Goal: Find specific page/section: Find specific page/section

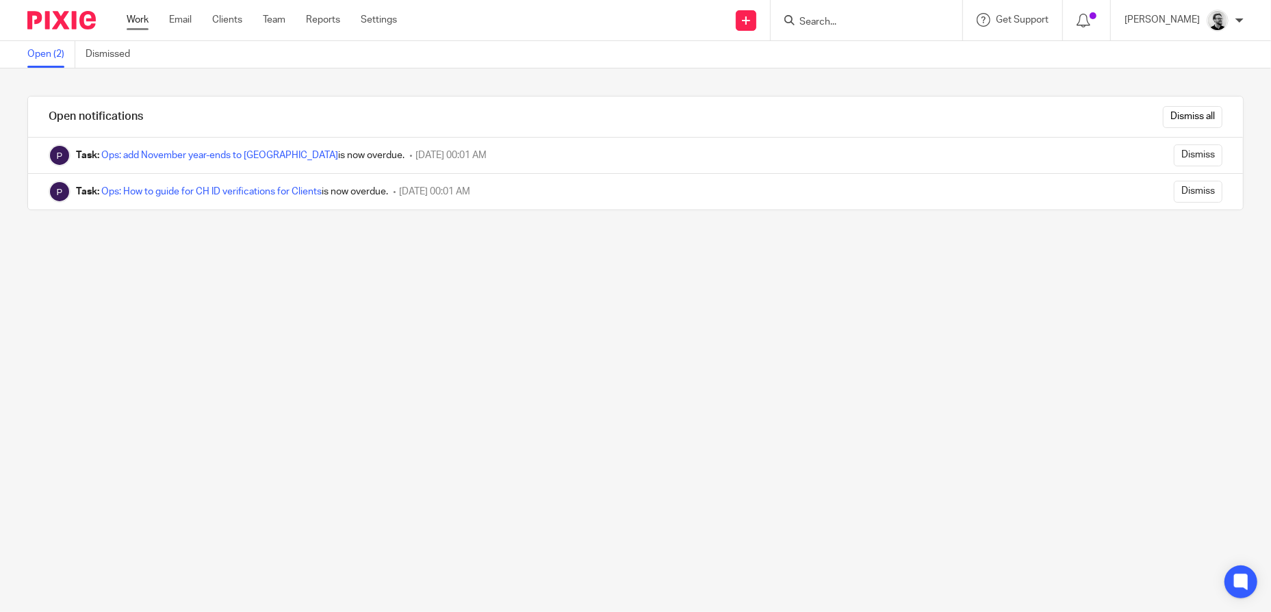
click at [131, 23] on link "Work" at bounding box center [138, 20] width 22 height 14
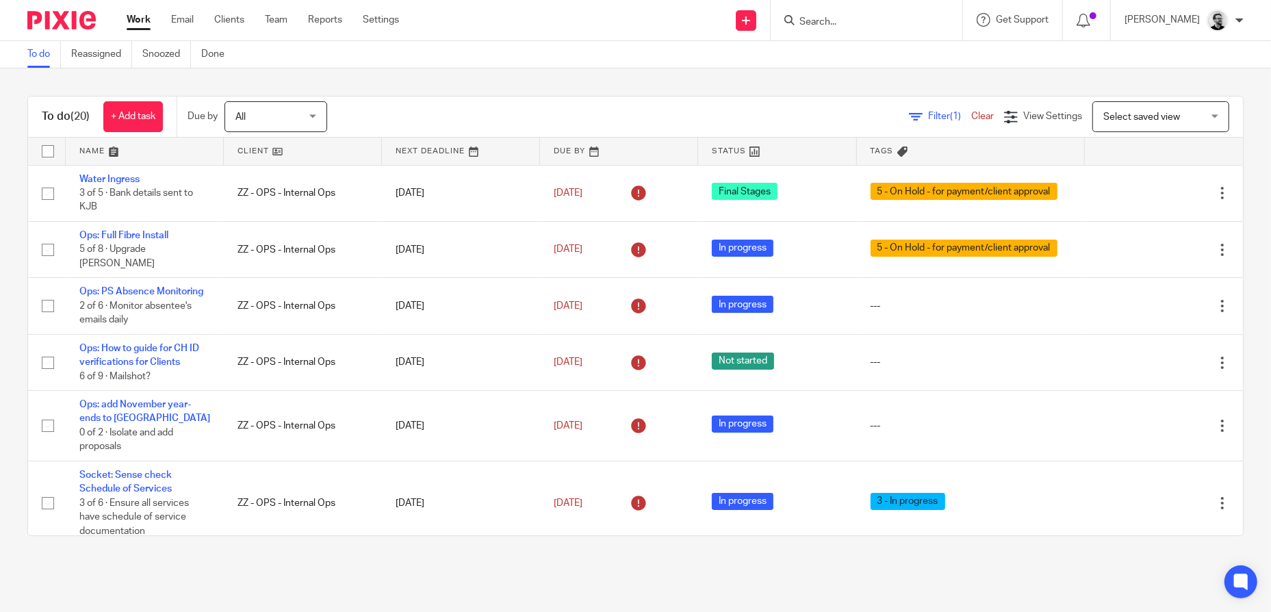
click at [887, 21] on input "Search" at bounding box center [859, 22] width 123 height 12
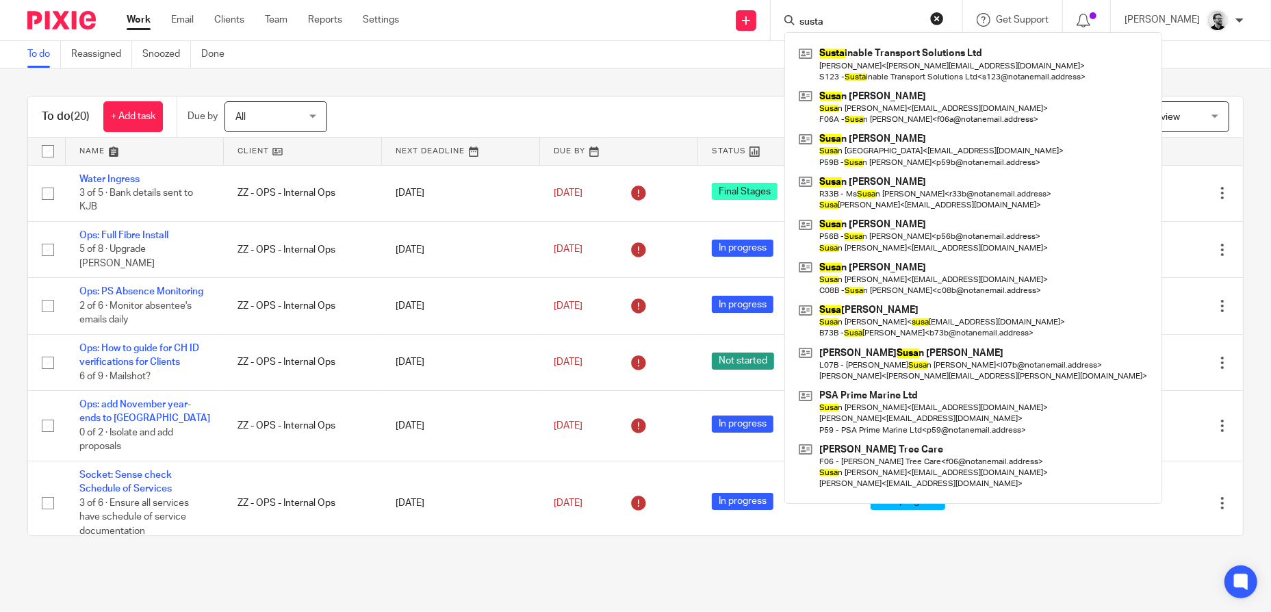
type input "susta"
click at [951, 41] on div "Susta inable Transport Solutions Ltd Daniel Roberts < dan@sts.aero > S123 - Sus…" at bounding box center [973, 268] width 378 height 472
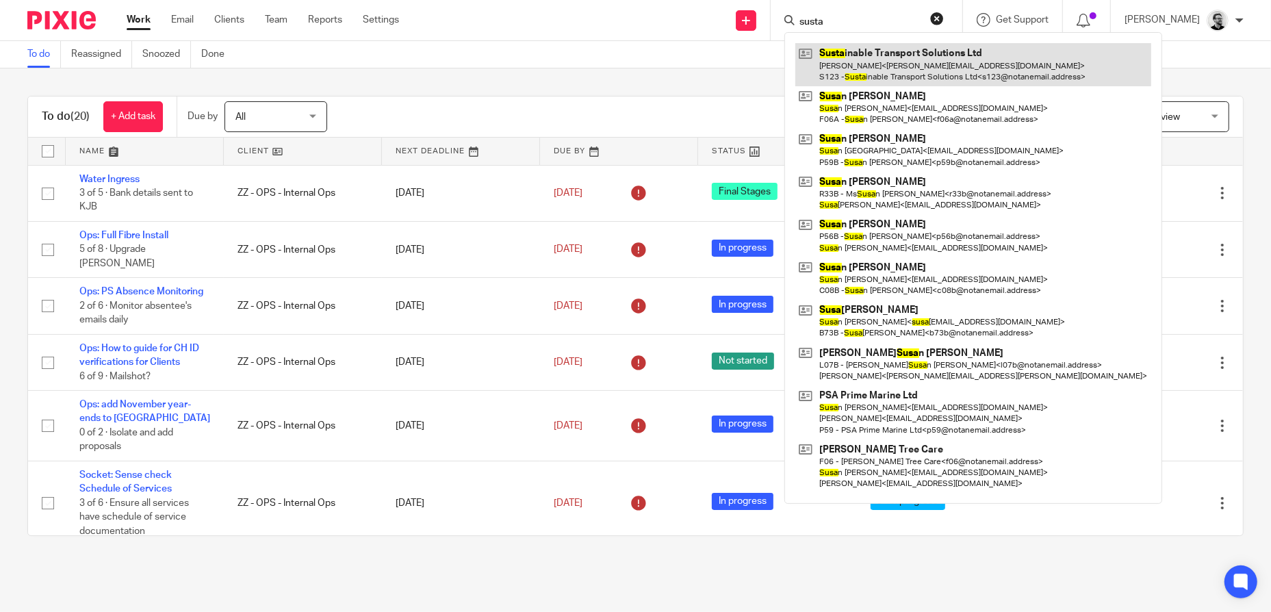
click at [966, 54] on link at bounding box center [973, 64] width 356 height 42
